Goal: Information Seeking & Learning: Learn about a topic

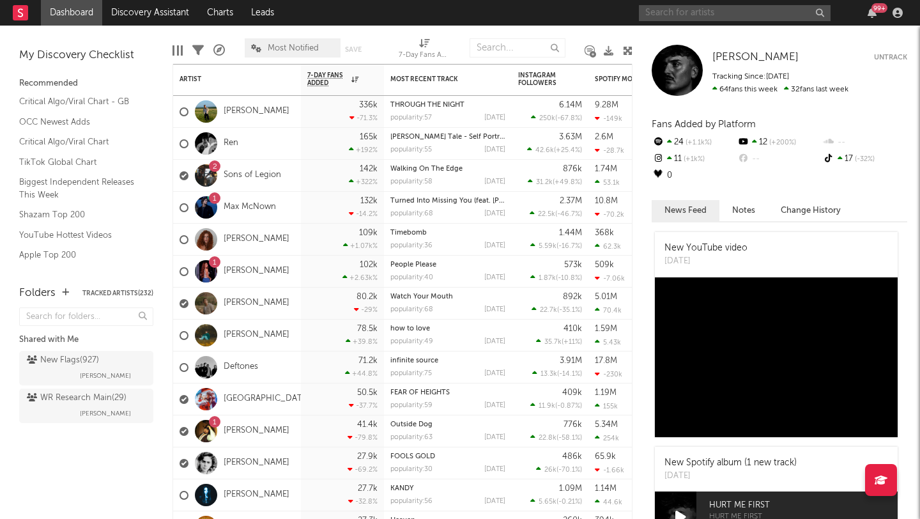
click at [676, 8] on input "text" at bounding box center [735, 13] width 192 height 16
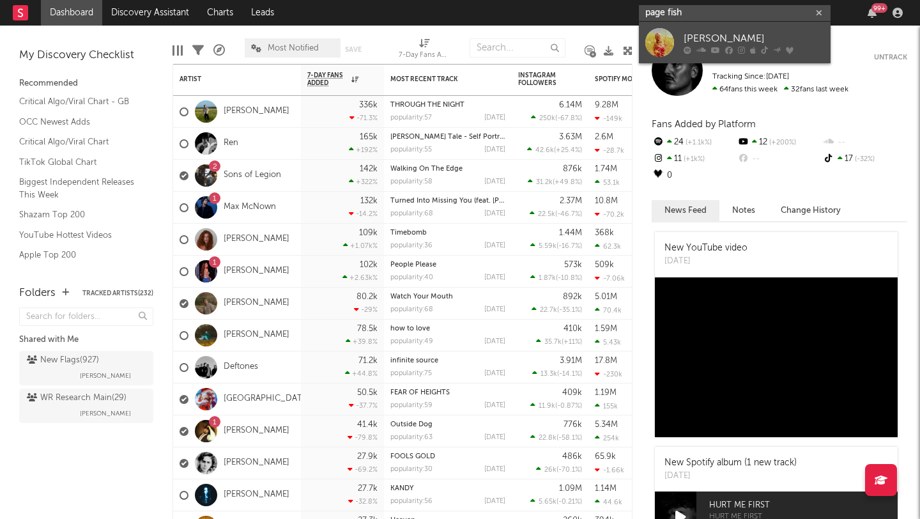
type input "page fish"
click at [707, 31] on div "[PERSON_NAME]" at bounding box center [754, 38] width 141 height 15
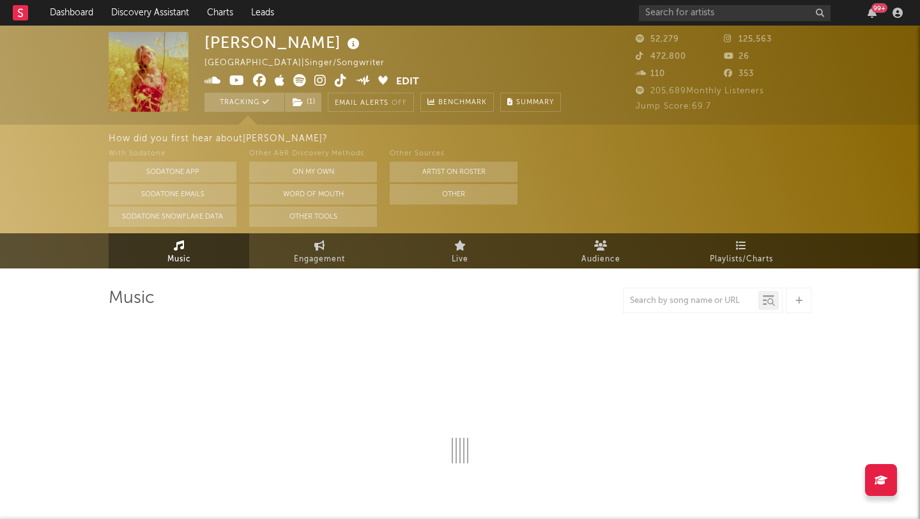
select select "6m"
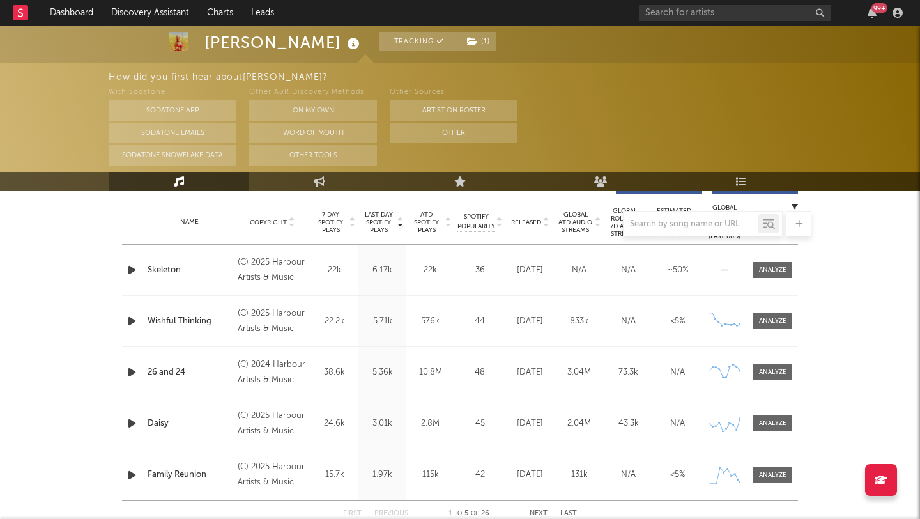
scroll to position [505, 0]
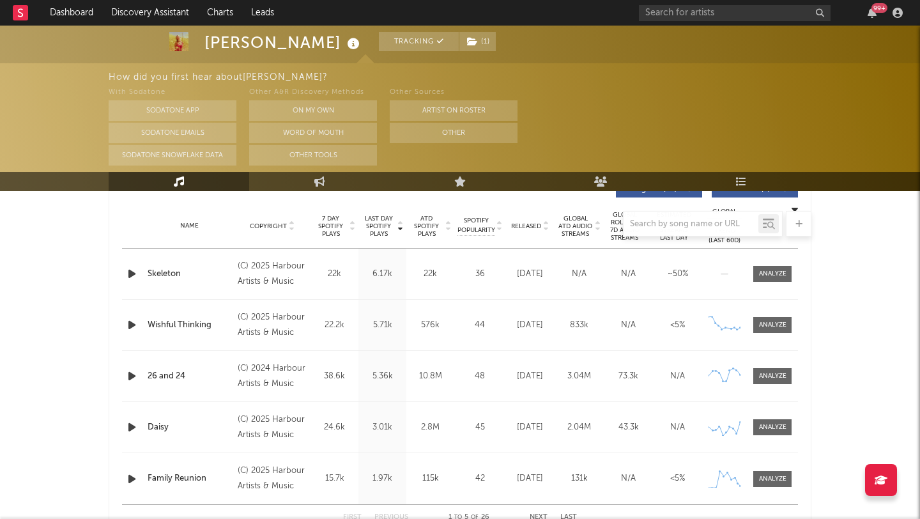
click at [128, 378] on icon "button" at bounding box center [131, 376] width 13 height 16
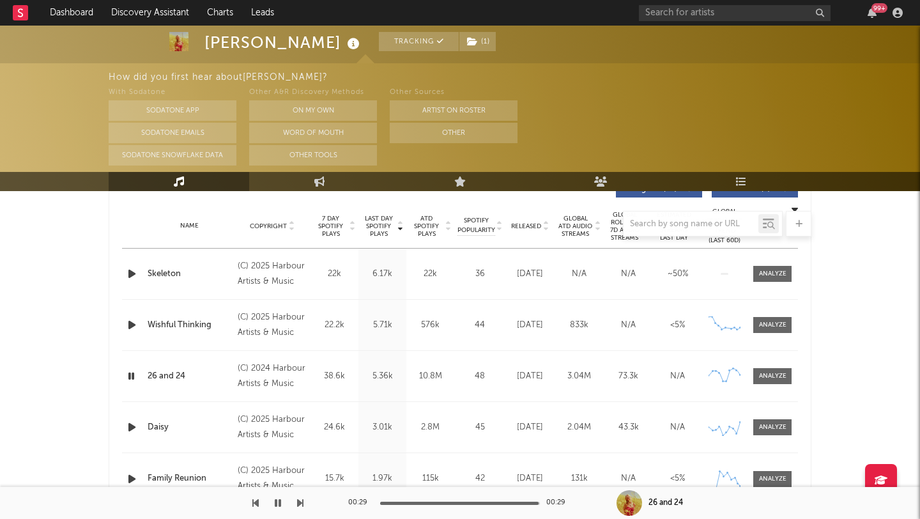
click at [129, 427] on icon "button" at bounding box center [131, 427] width 13 height 16
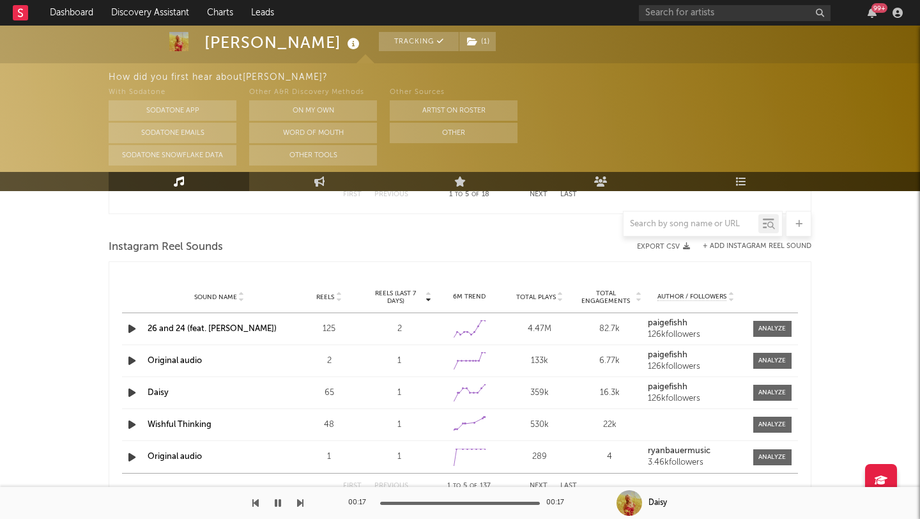
scroll to position [1131, 0]
